Goal: Task Accomplishment & Management: Use online tool/utility

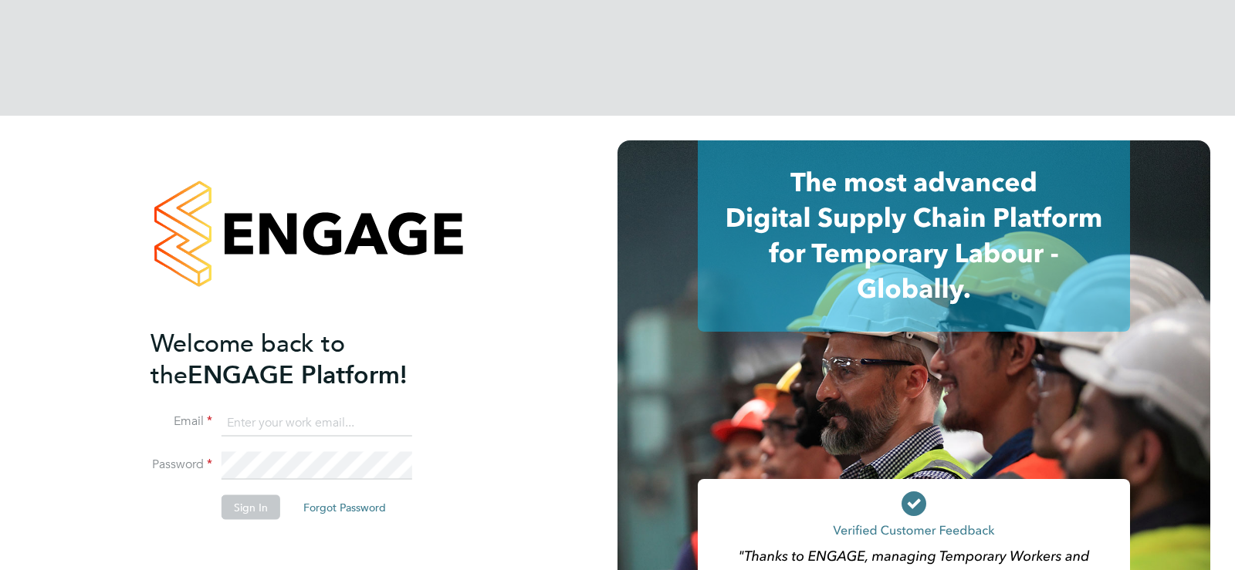
type input "[EMAIL_ADDRESS][DOMAIN_NAME]"
click at [262, 495] on button "Sign In" at bounding box center [250, 507] width 59 height 25
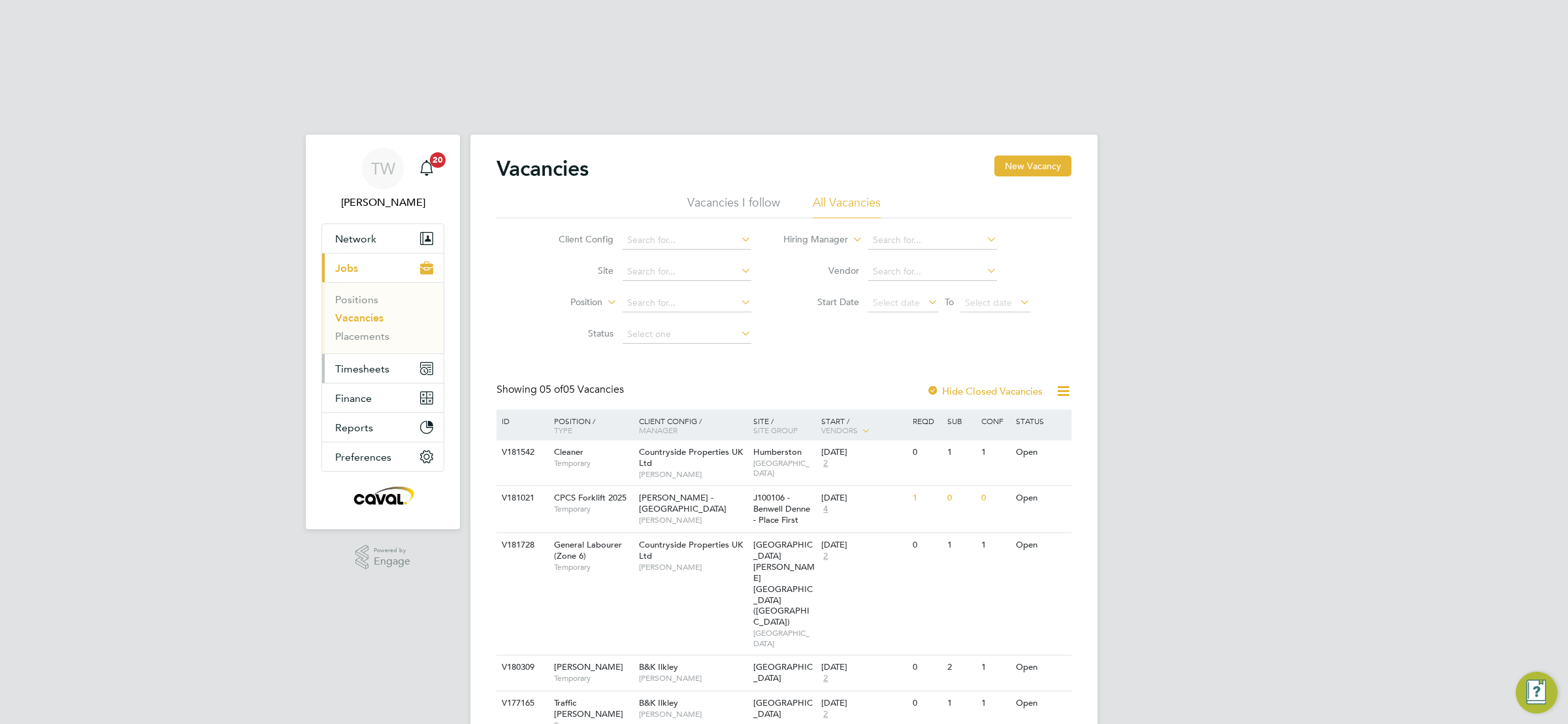
click at [369, 354] on button "Timesheets" at bounding box center [383, 368] width 122 height 29
click at [373, 362] on span "Timesheets" at bounding box center [362, 368] width 54 height 13
click at [362, 323] on link "Timesheets" at bounding box center [362, 329] width 54 height 13
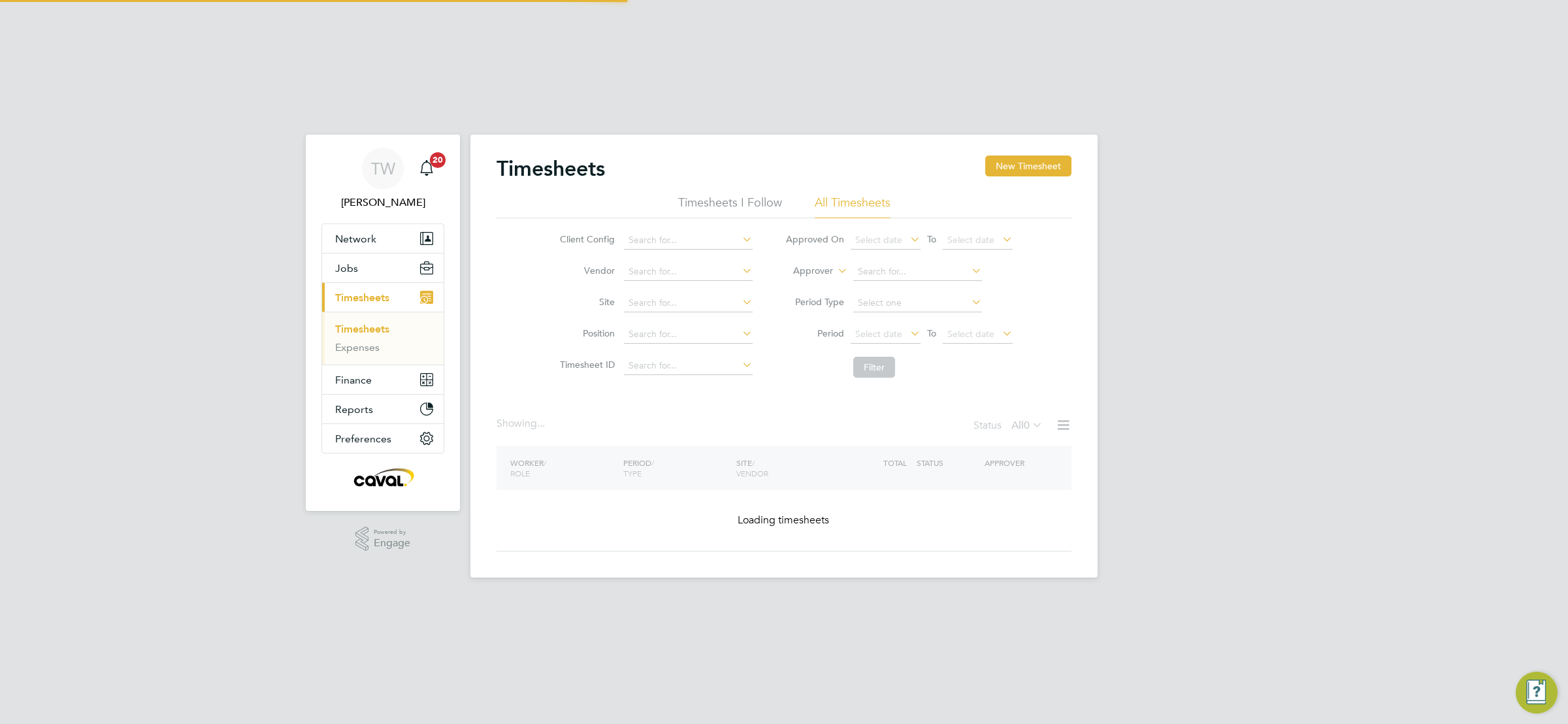
click at [1333, 322] on div "TW Tim Wells Notifications 20 Applications: Network Team Members Businesses Sit…" at bounding box center [784, 348] width 1568 height 500
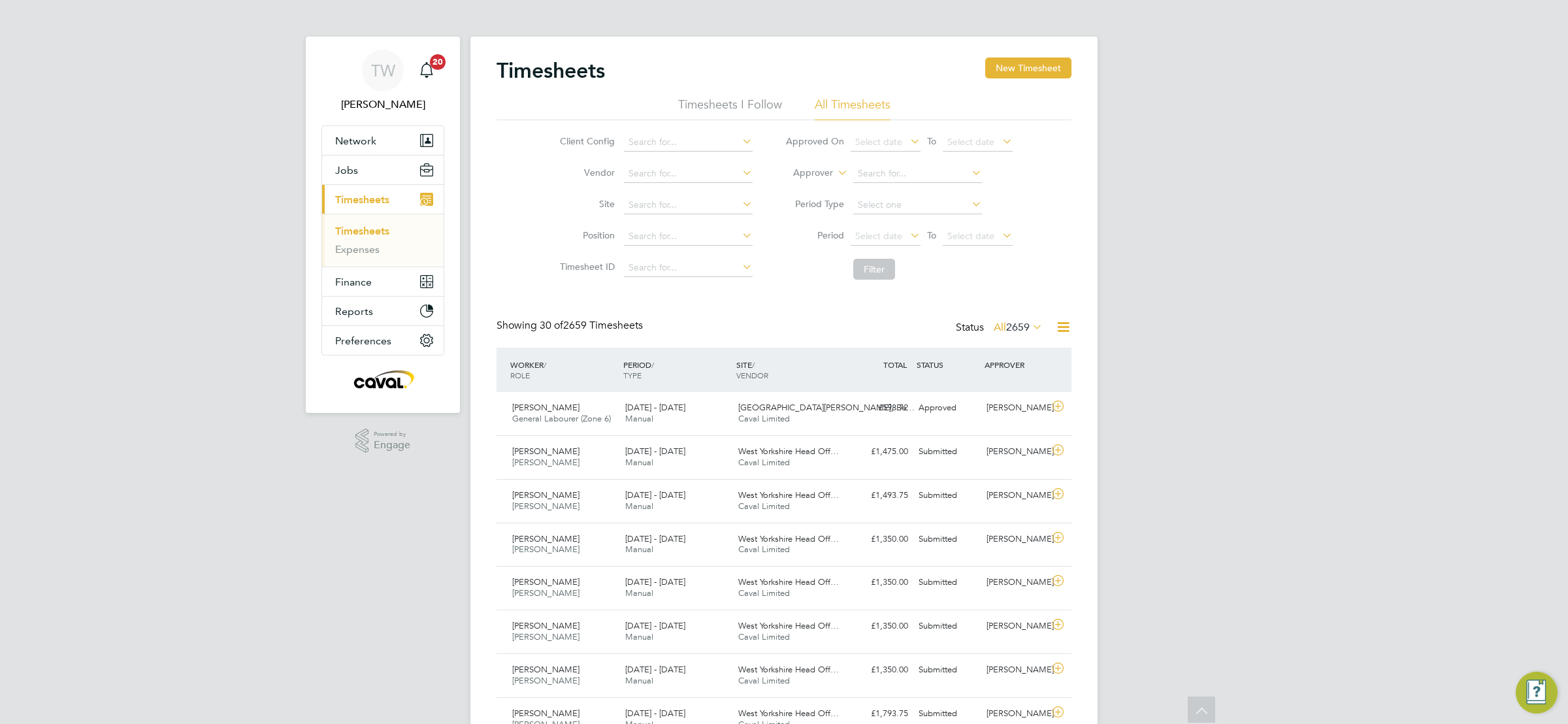
click at [908, 226] on icon at bounding box center [908, 235] width 0 height 19
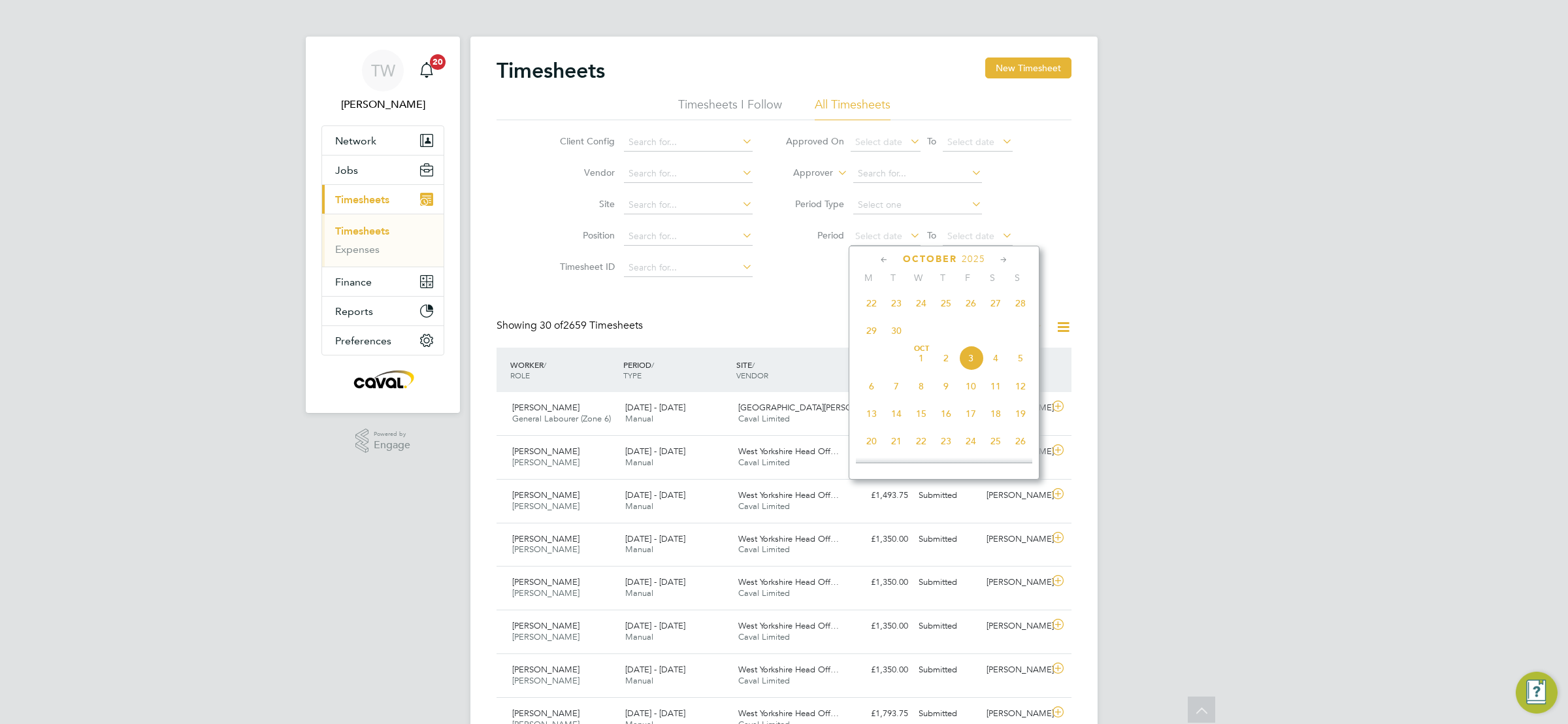
click at [869, 290] on span "22" at bounding box center [871, 302] width 25 height 25
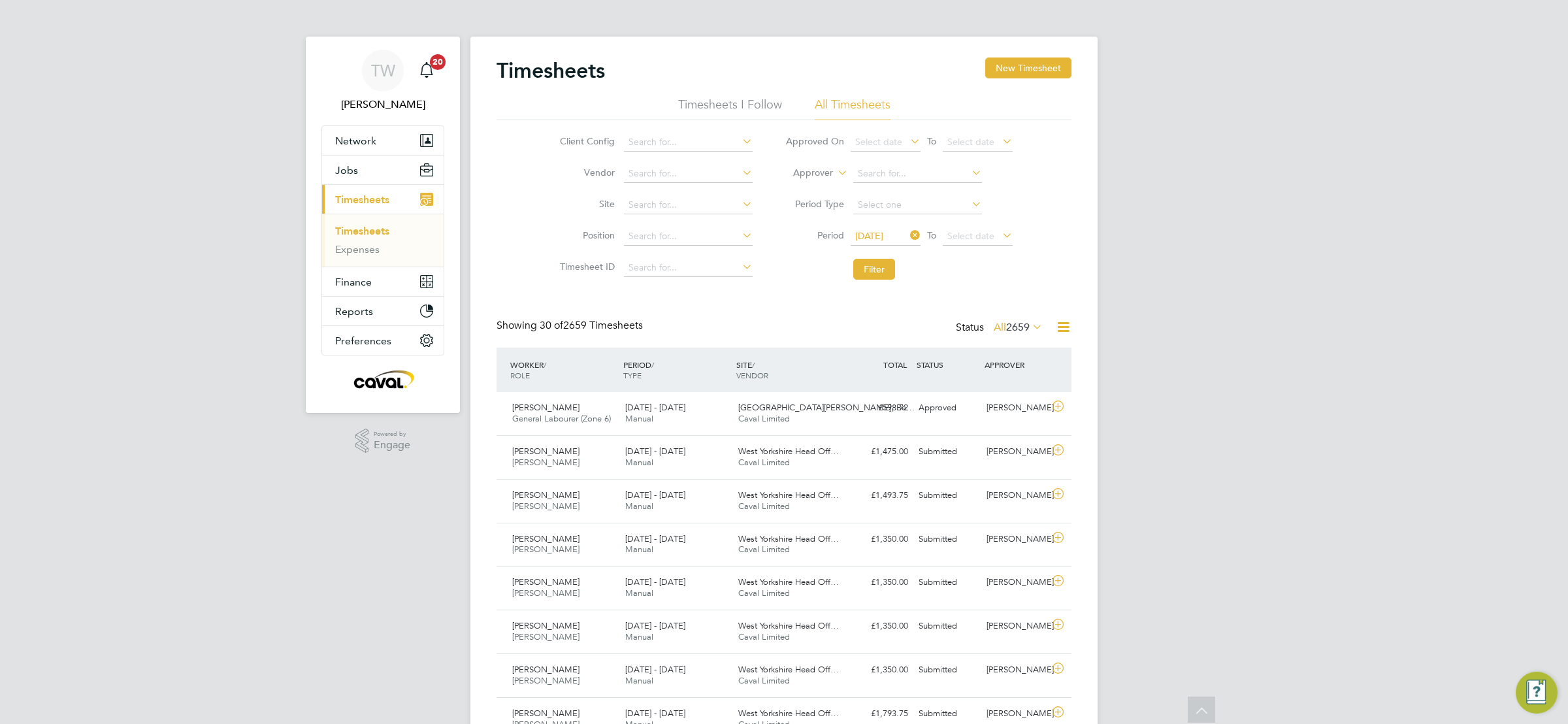
click at [1000, 226] on icon at bounding box center [1000, 235] width 0 height 19
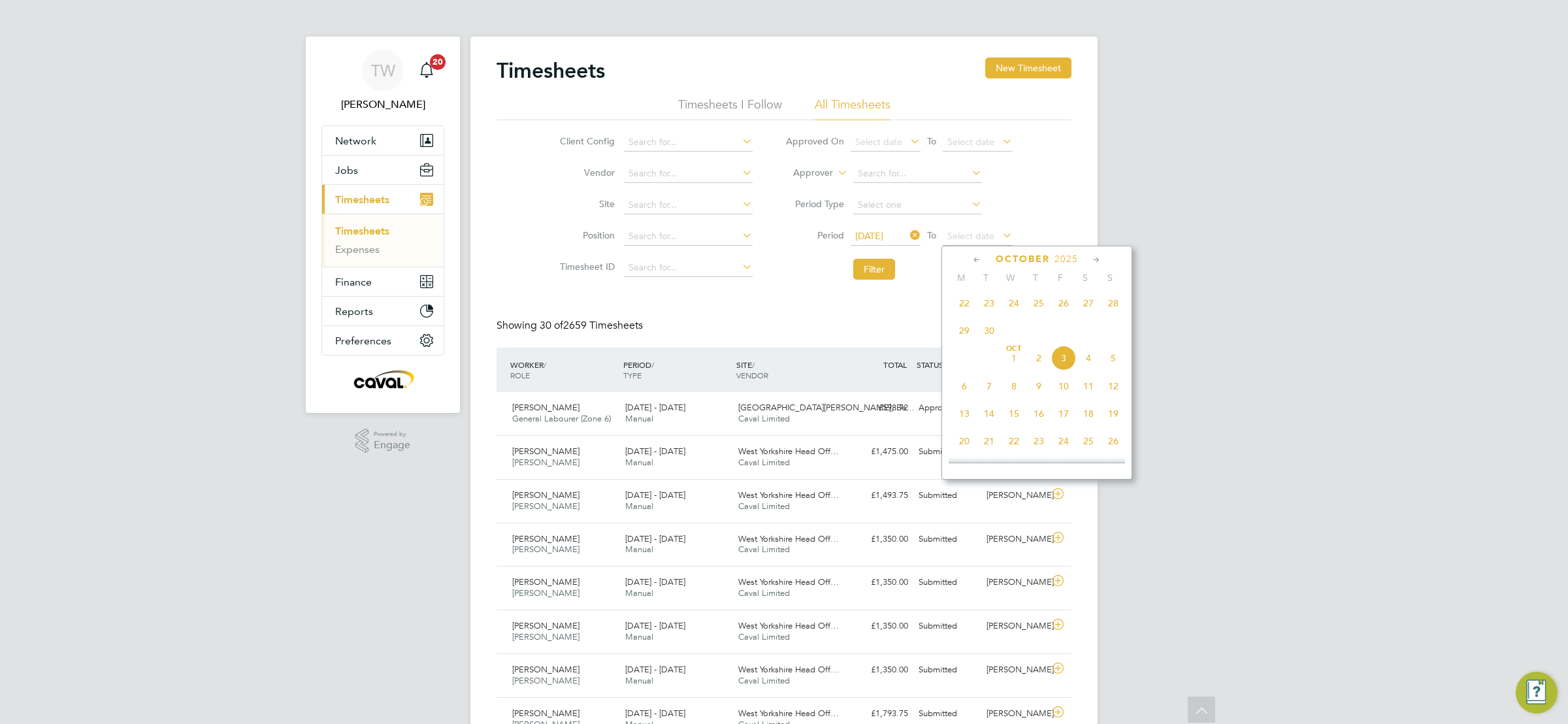
click at [1116, 290] on span "28" at bounding box center [1113, 302] width 25 height 25
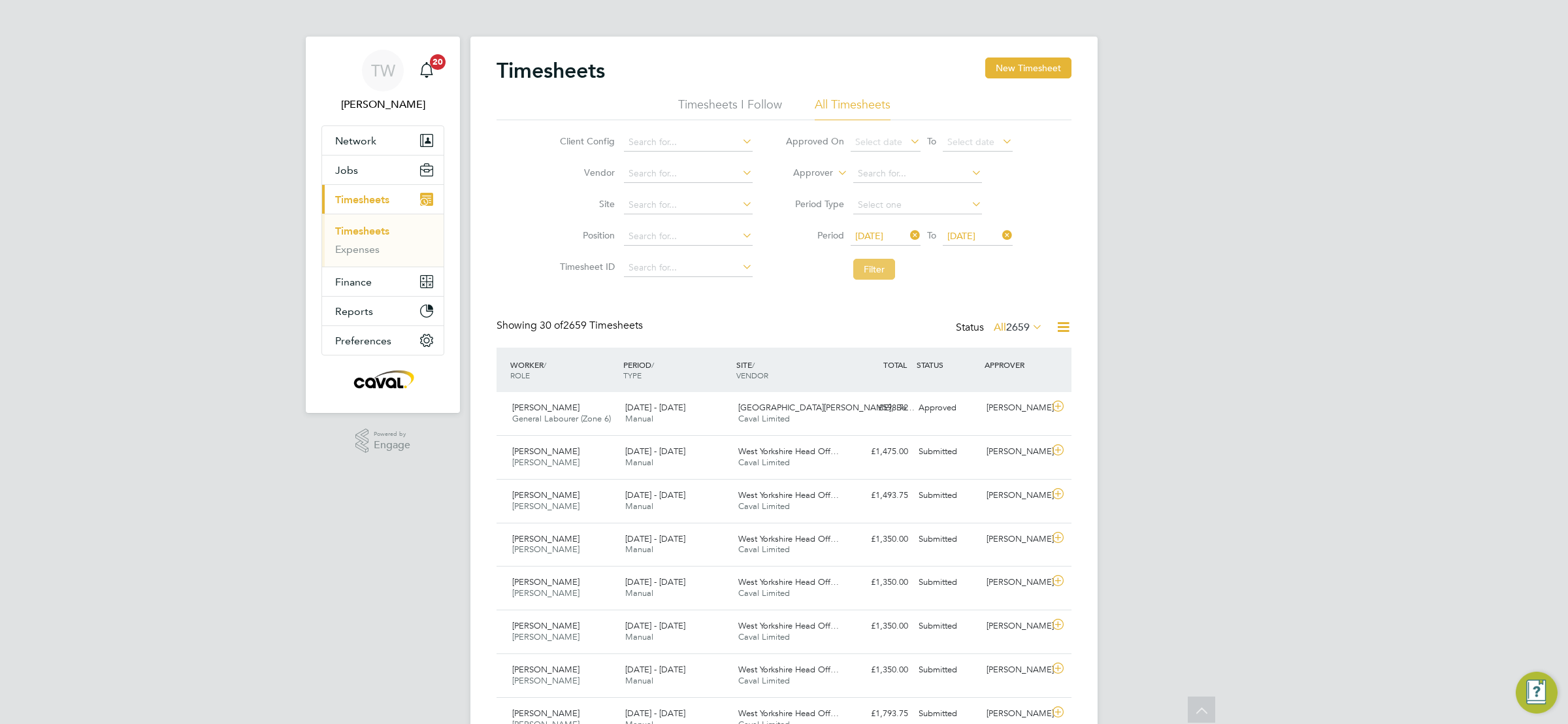
click at [875, 259] on button "Filter" at bounding box center [874, 269] width 41 height 21
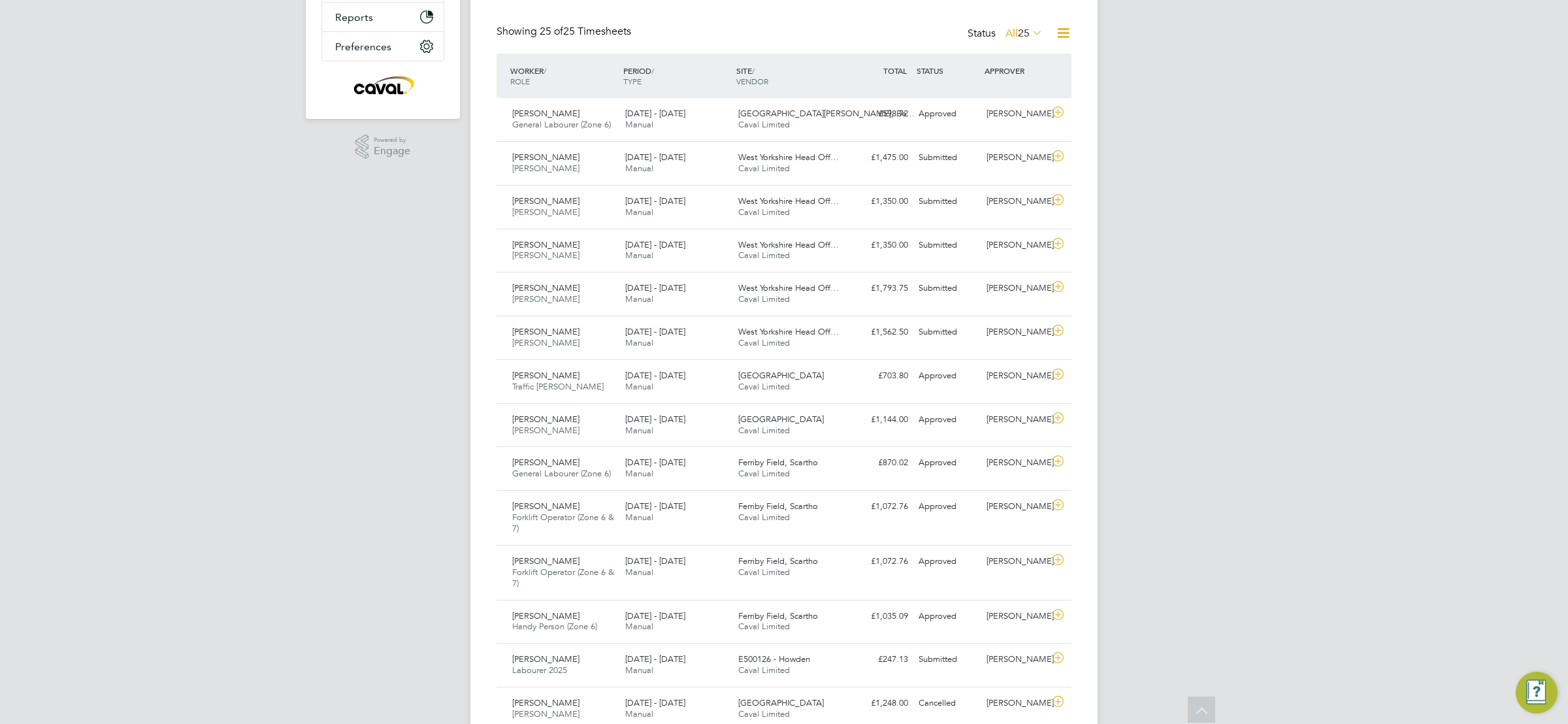
click at [1410, 385] on div "TW Tim Wells Notifications 20 Applications: Network Team Members Businesses Sit…" at bounding box center [784, 504] width 1568 height 1596
